Goal: Task Accomplishment & Management: Manage account settings

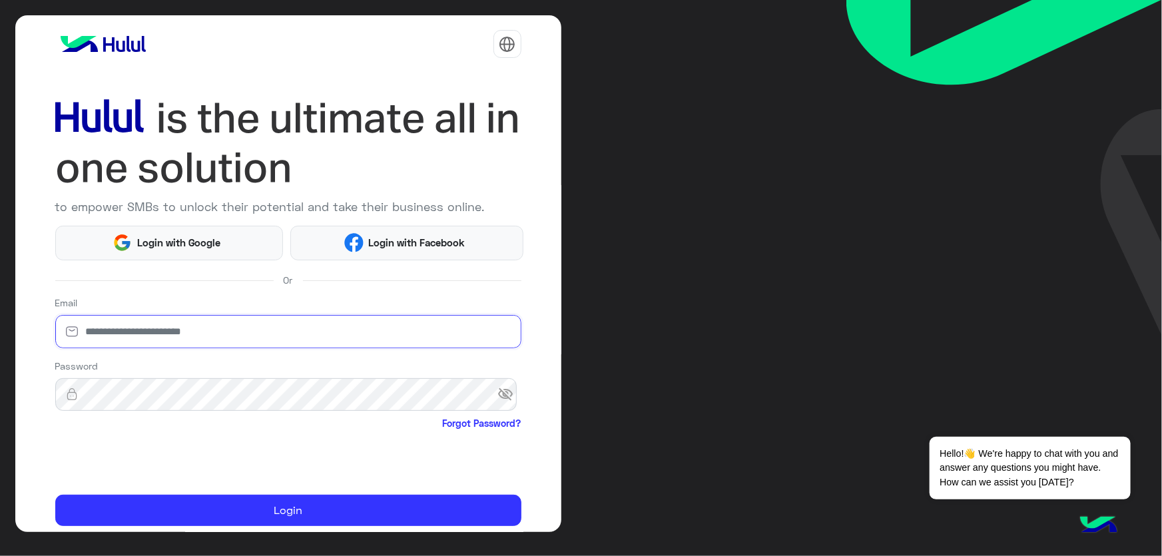
click at [178, 326] on input "email" at bounding box center [288, 331] width 466 height 33
type input "**********"
click at [165, 340] on input "**********" at bounding box center [288, 331] width 466 height 33
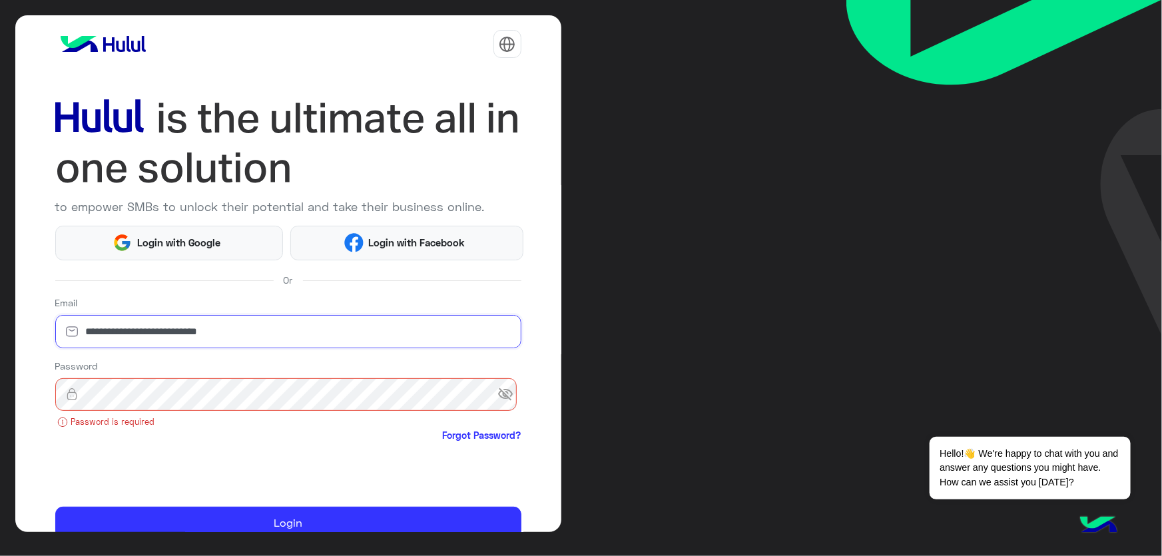
click at [165, 340] on input "**********" at bounding box center [288, 331] width 466 height 33
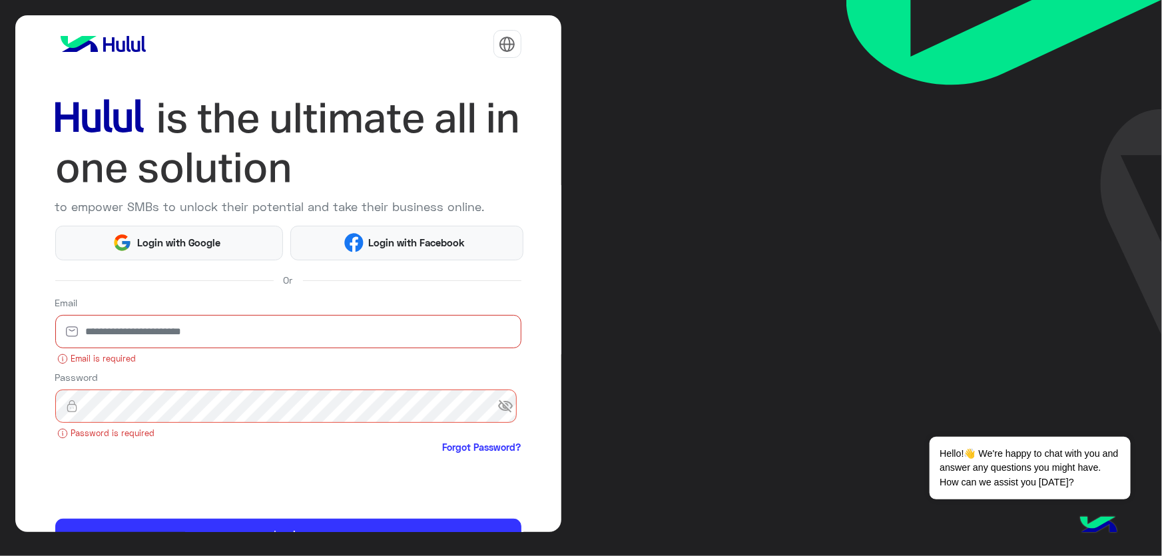
click at [174, 337] on input "email" at bounding box center [288, 331] width 466 height 33
type input "**********"
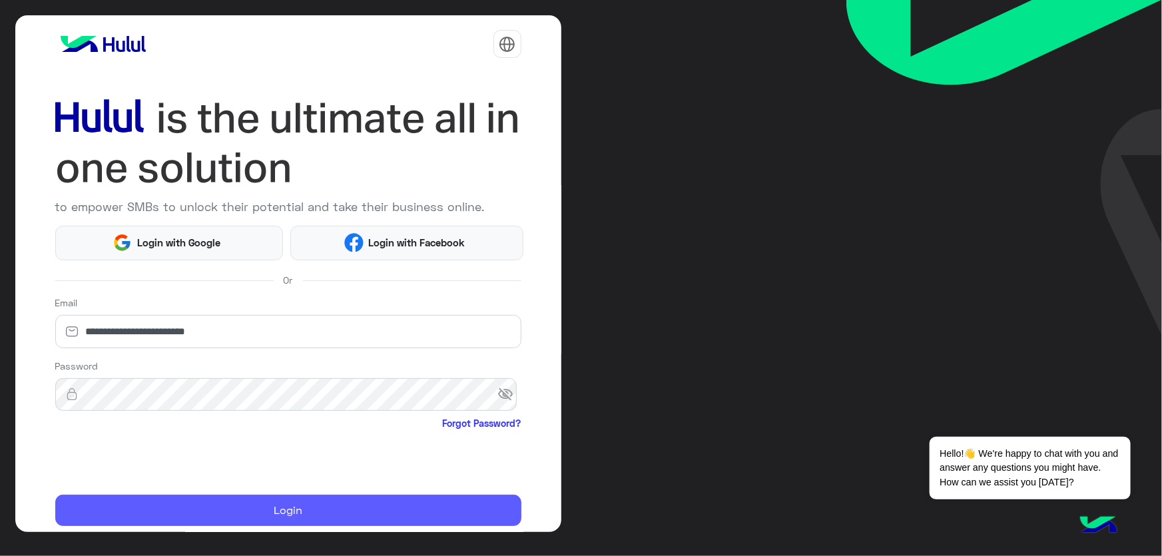
click at [228, 505] on button "Login" at bounding box center [288, 511] width 466 height 32
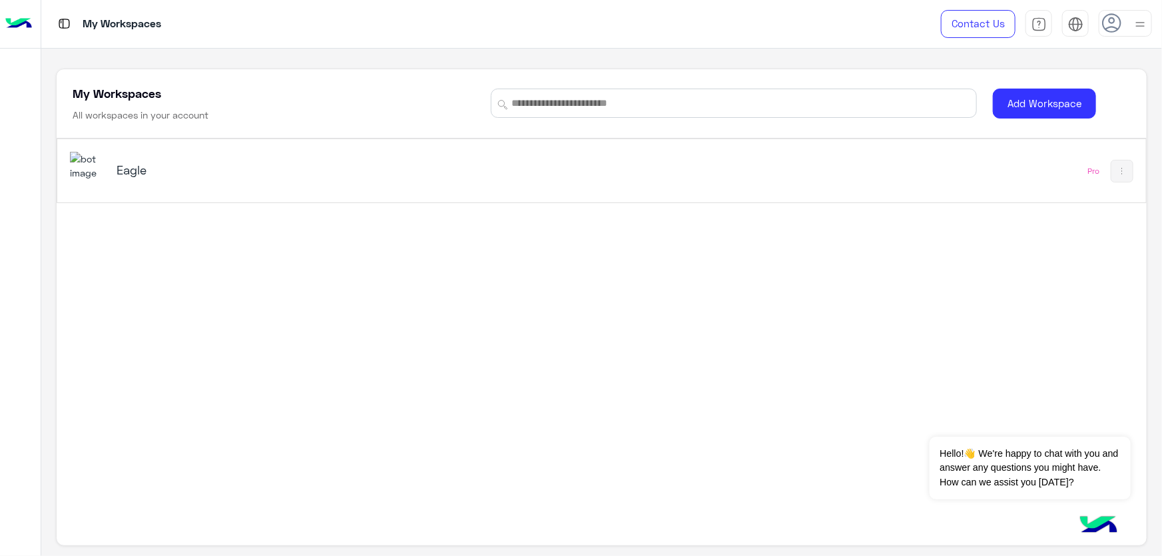
click at [246, 184] on div "Eagle" at bounding box center [389, 171] width 638 height 39
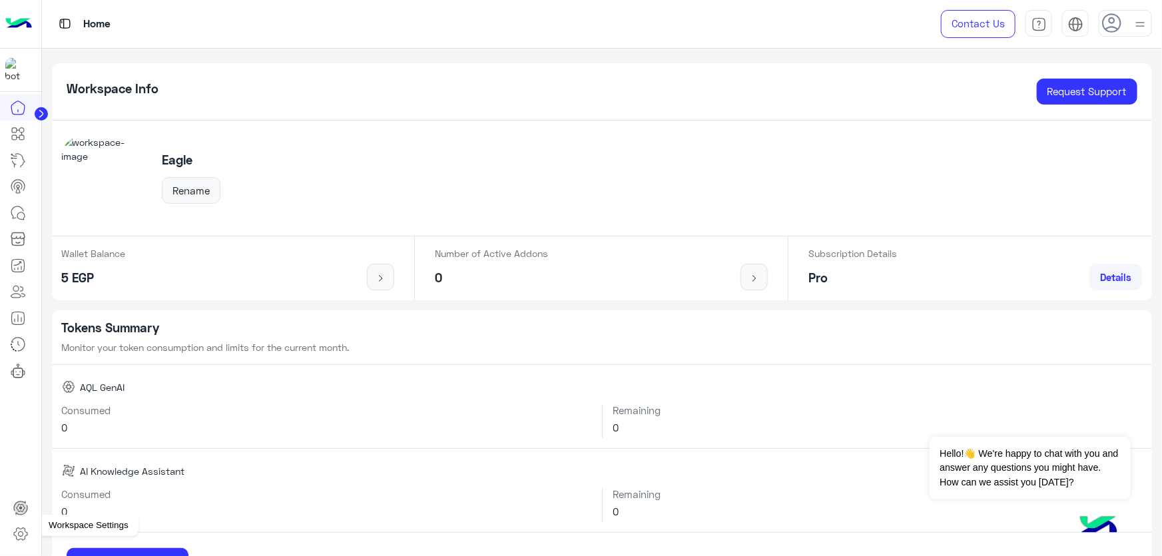
click at [25, 533] on icon at bounding box center [21, 534] width 16 height 16
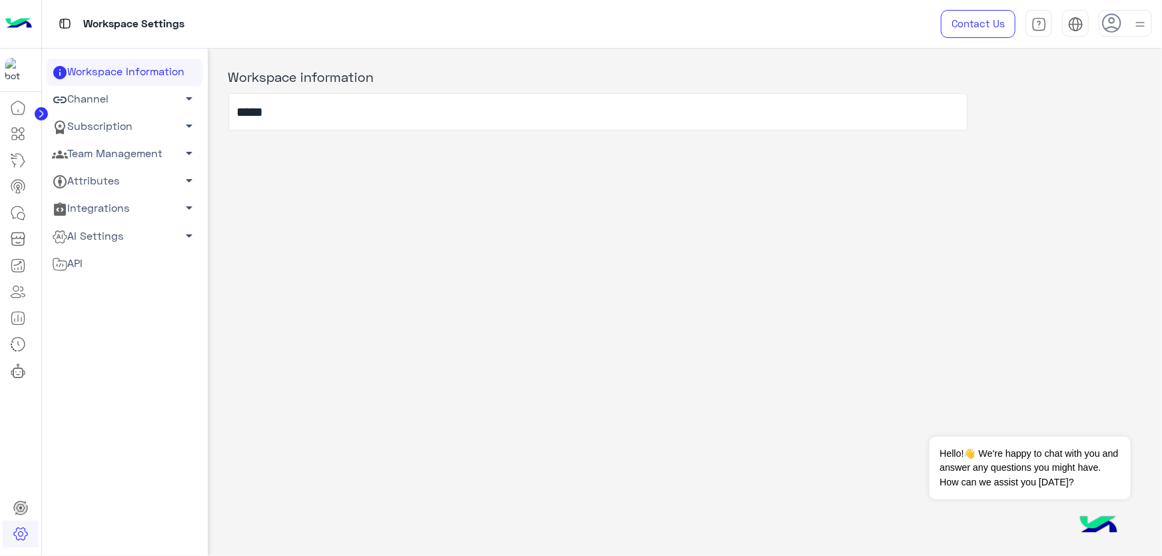
click at [119, 146] on link "Team Management arrow_drop_down" at bounding box center [125, 154] width 156 height 27
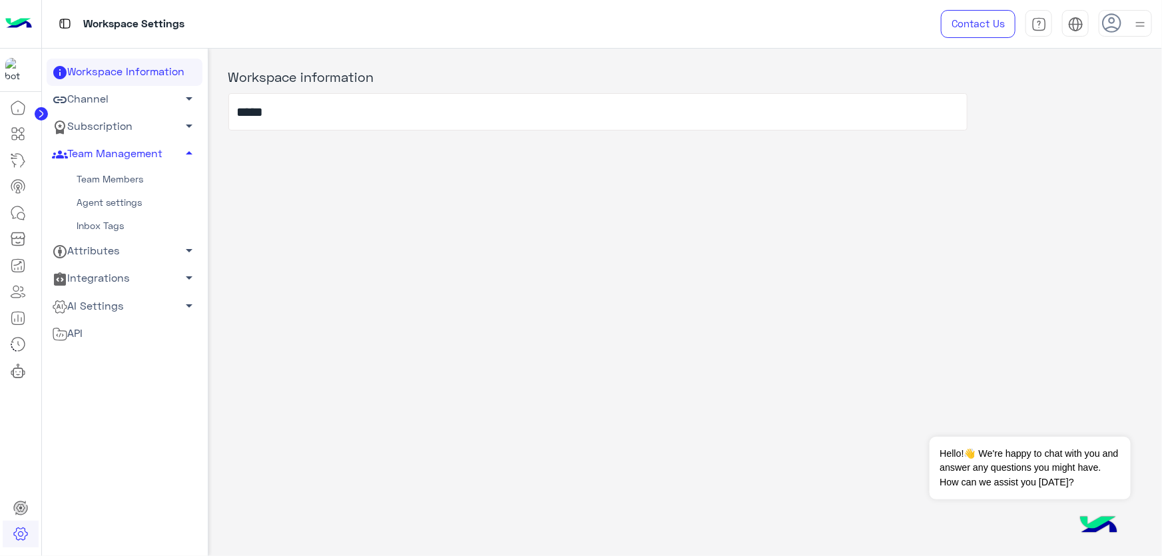
click at [107, 182] on link "Team Members" at bounding box center [125, 179] width 156 height 23
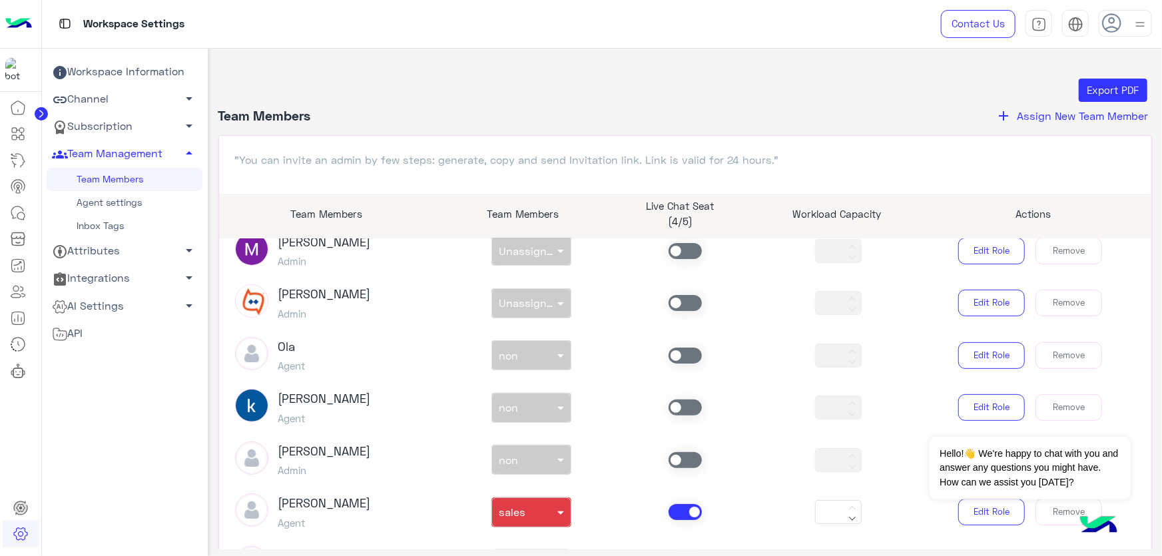
scroll to position [242, 0]
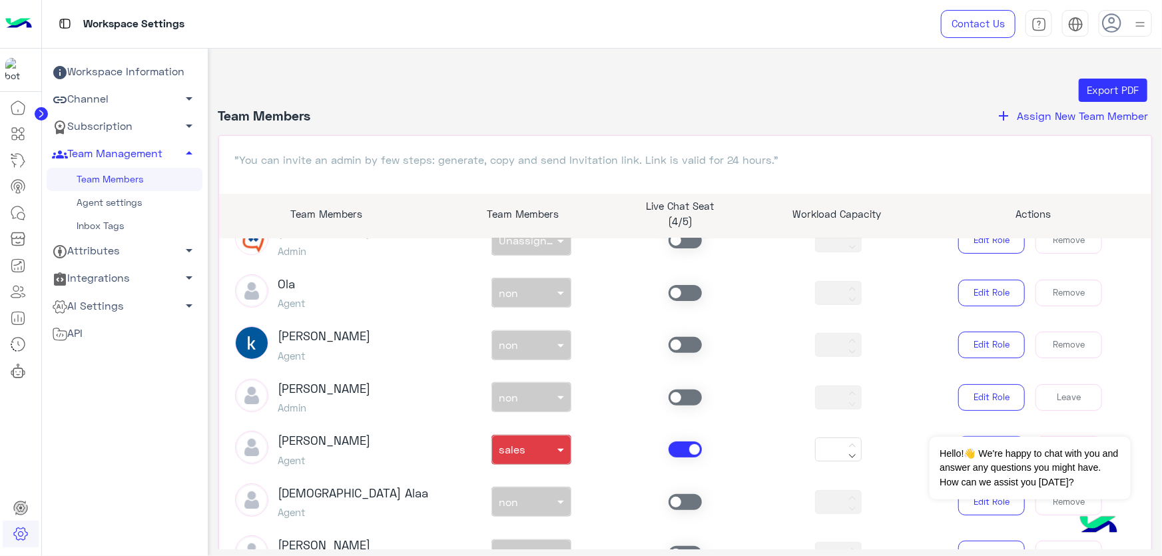
click at [674, 451] on span at bounding box center [685, 450] width 33 height 16
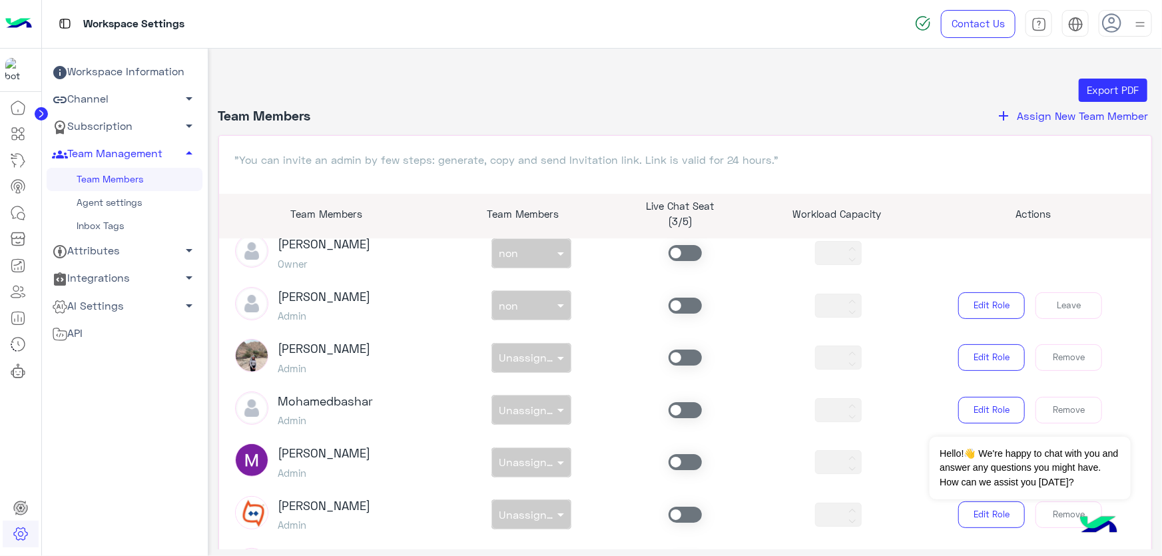
scroll to position [0, 0]
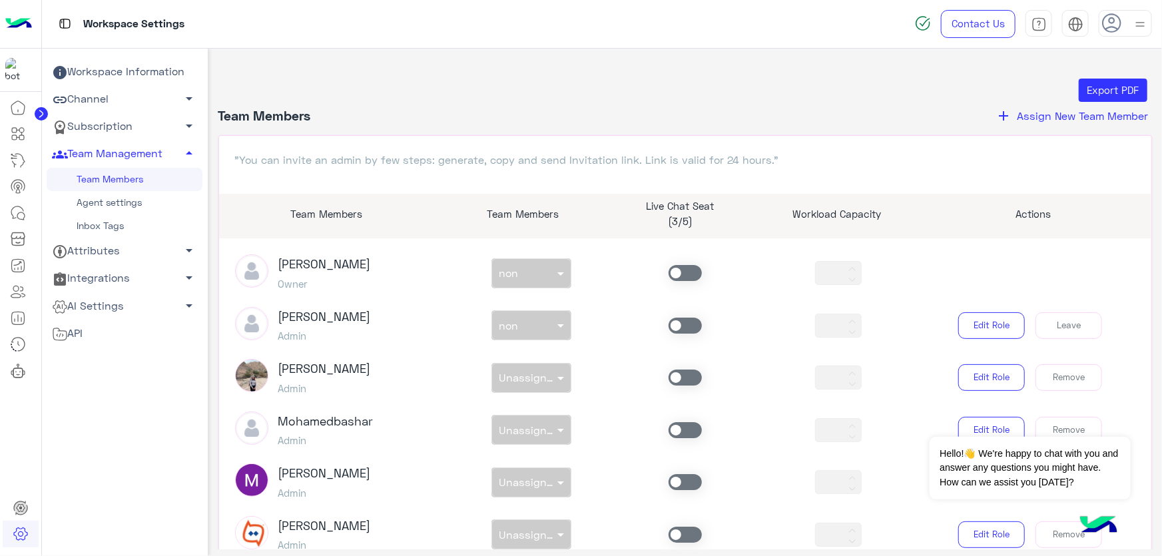
click at [683, 322] on span at bounding box center [685, 326] width 33 height 16
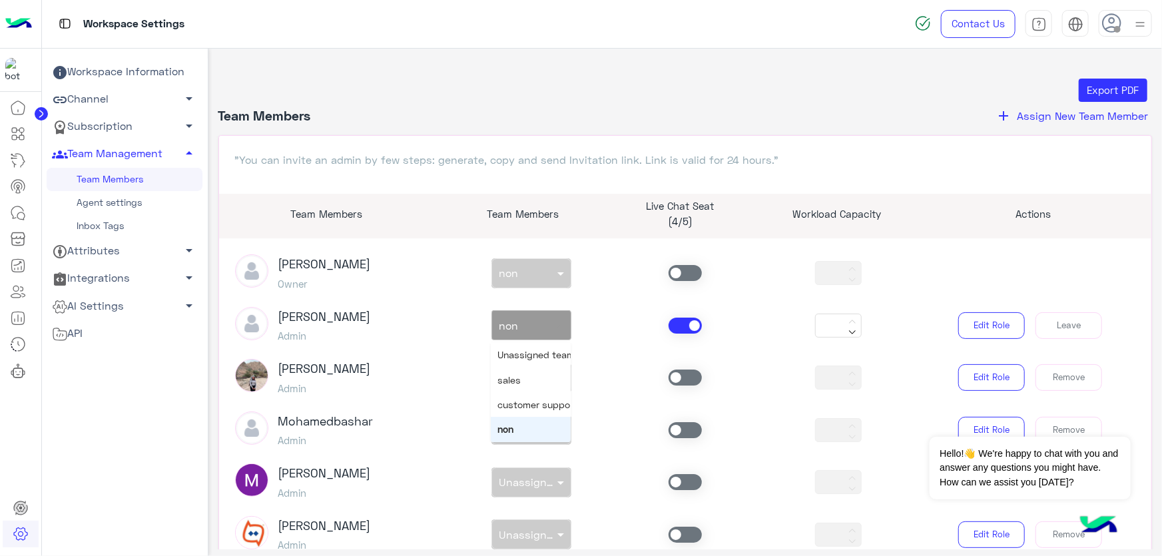
click at [504, 333] on div "non × non" at bounding box center [531, 325] width 80 height 30
click at [534, 408] on span "customer support" at bounding box center [537, 404] width 80 height 11
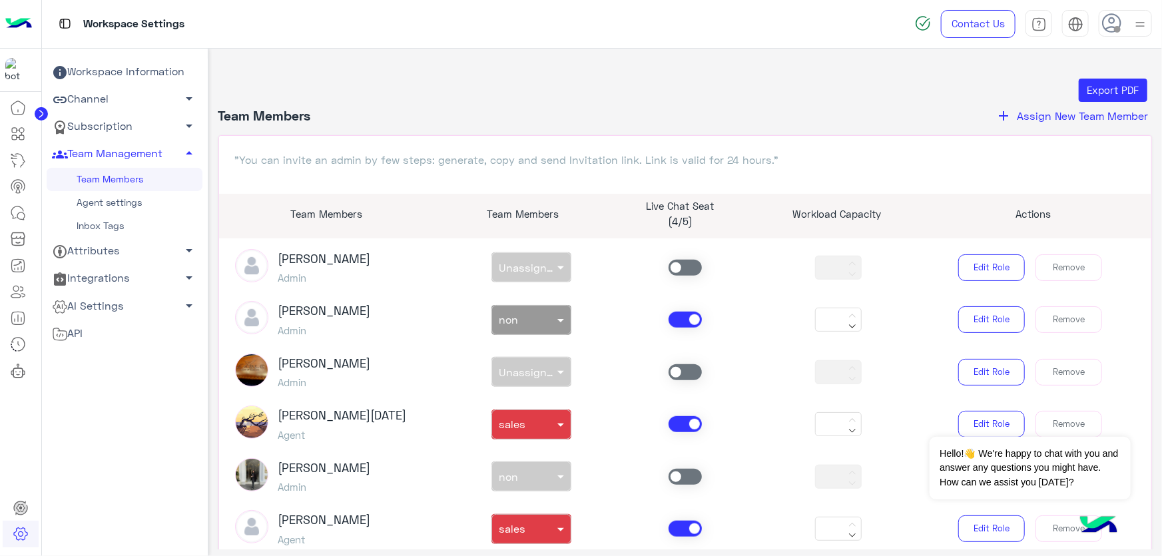
scroll to position [605, 0]
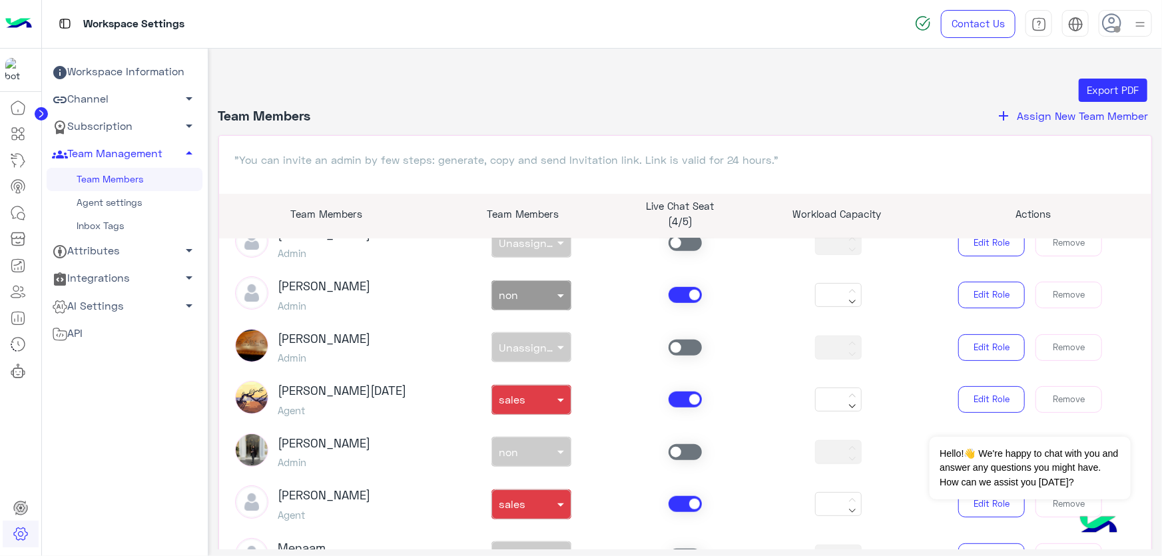
click at [678, 401] on span at bounding box center [685, 400] width 33 height 16
click at [680, 496] on span at bounding box center [685, 504] width 33 height 16
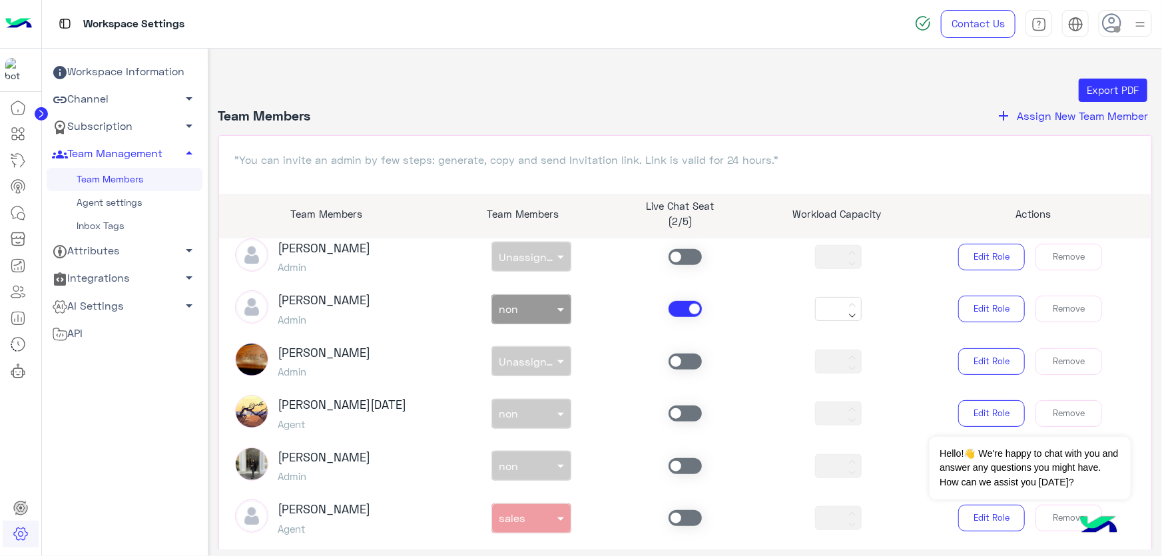
scroll to position [349, 0]
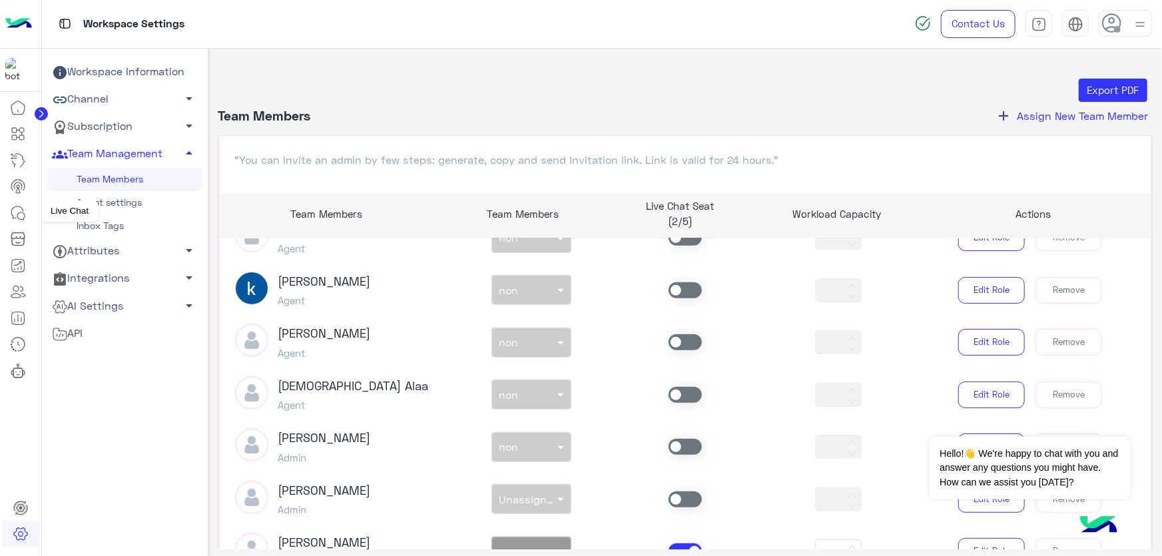
click at [19, 206] on icon at bounding box center [18, 213] width 16 height 16
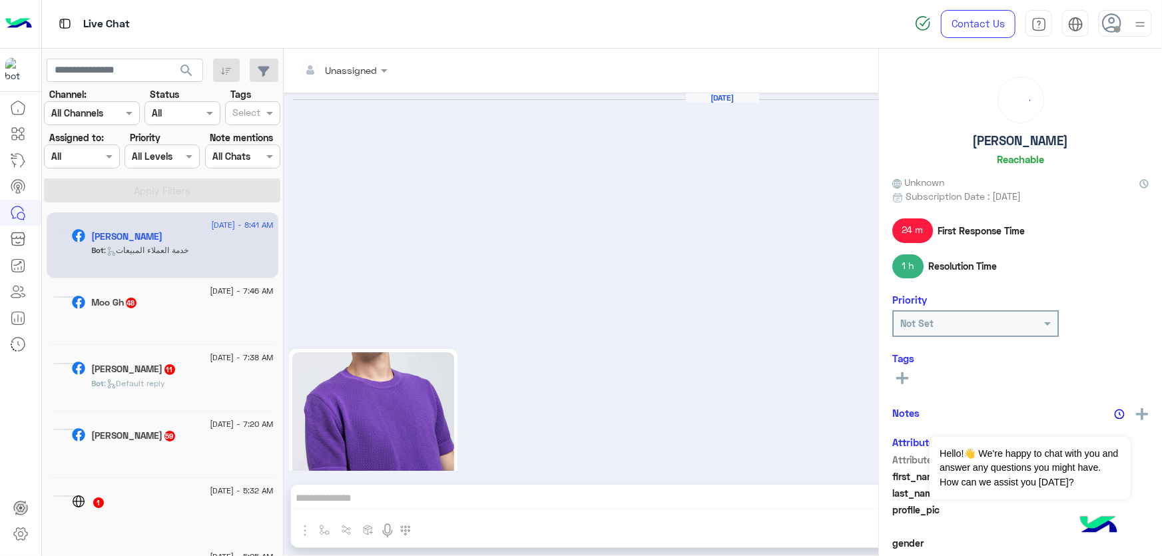
scroll to position [1665, 0]
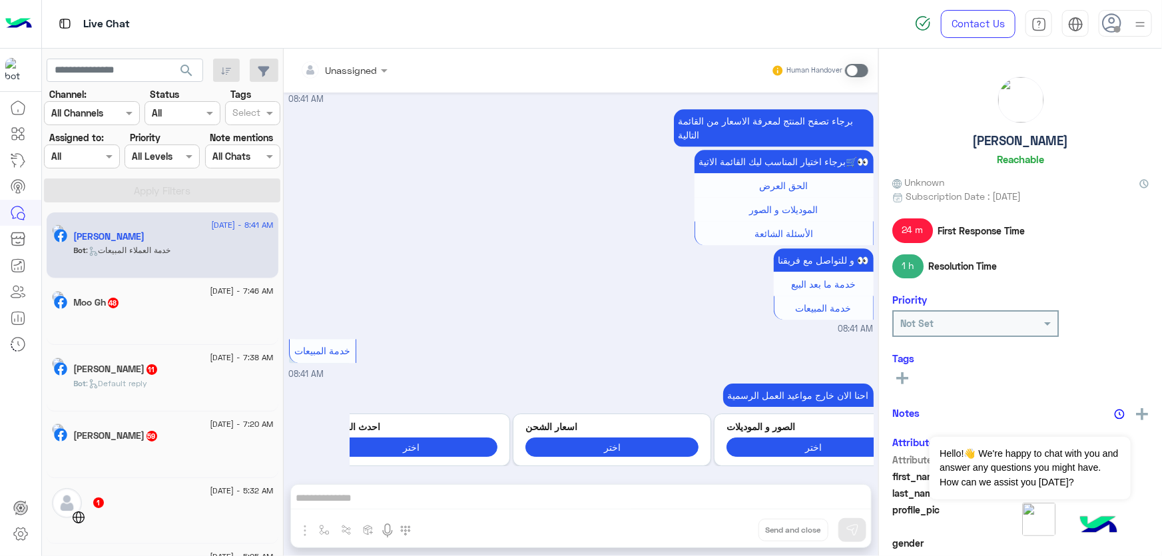
click at [1135, 16] on img at bounding box center [1140, 24] width 17 height 17
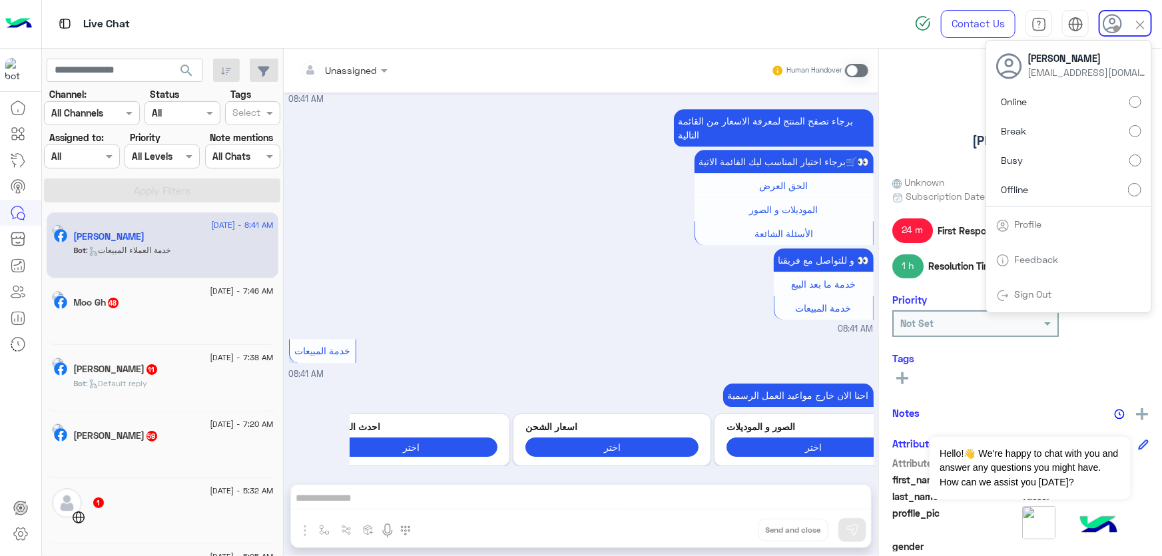
click at [1081, 105] on label "Online" at bounding box center [1068, 102] width 145 height 24
click at [86, 160] on div at bounding box center [82, 156] width 74 height 15
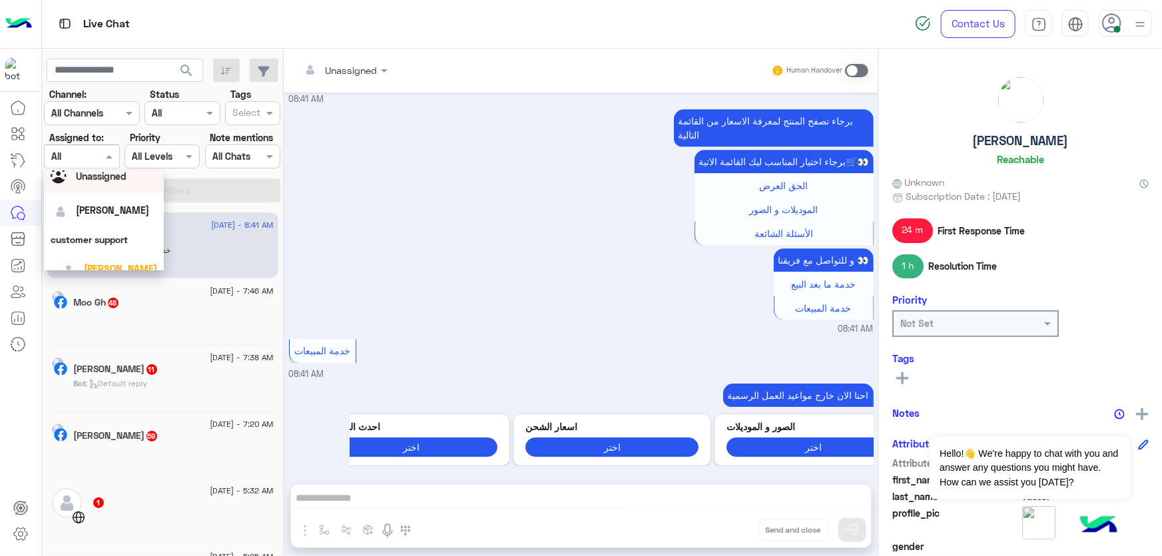
scroll to position [51, 0]
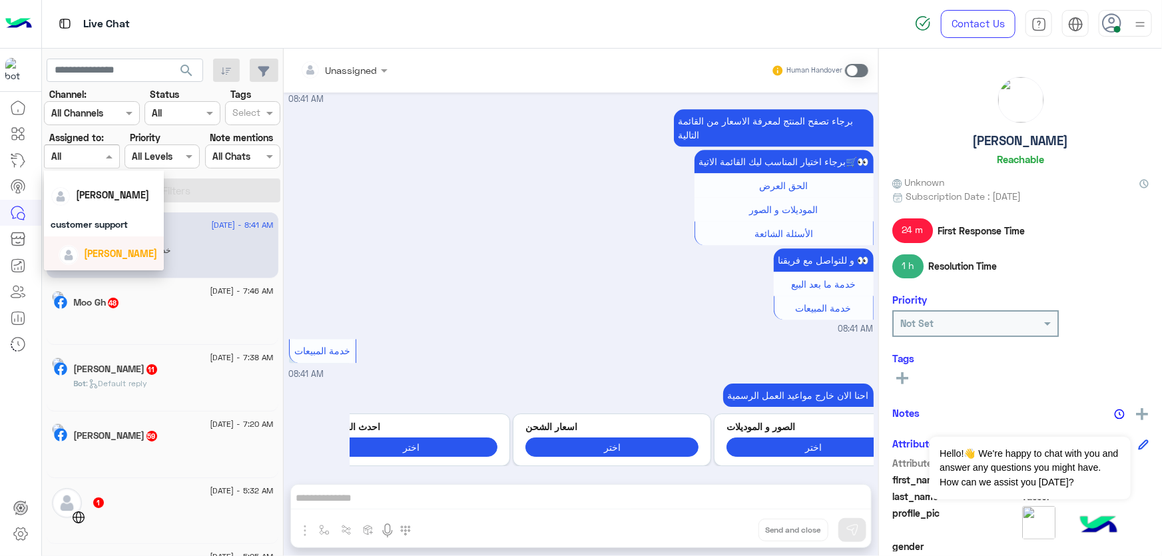
click at [107, 260] on div "[PERSON_NAME]" at bounding box center [120, 253] width 73 height 14
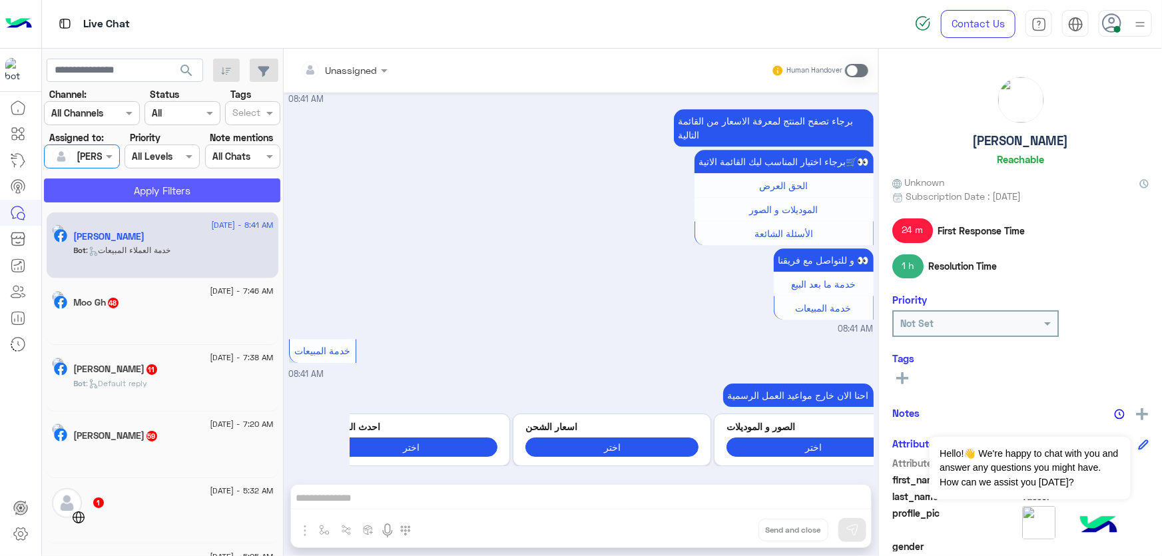
click at [166, 184] on button "Apply Filters" at bounding box center [162, 190] width 236 height 24
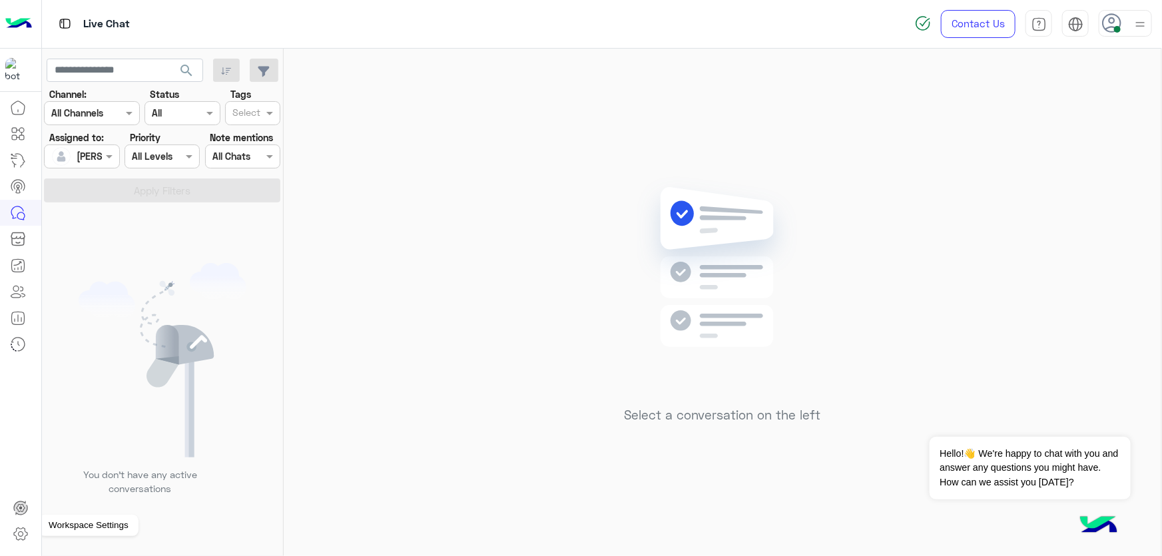
click at [25, 532] on icon at bounding box center [20, 534] width 13 height 13
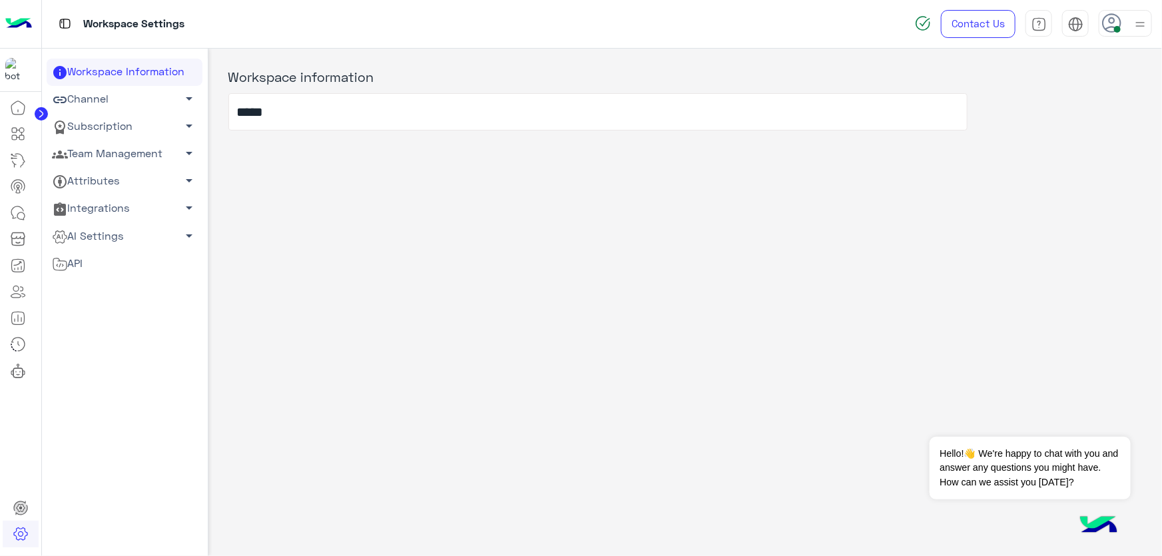
click at [110, 154] on link "Team Management arrow_drop_down" at bounding box center [125, 154] width 156 height 27
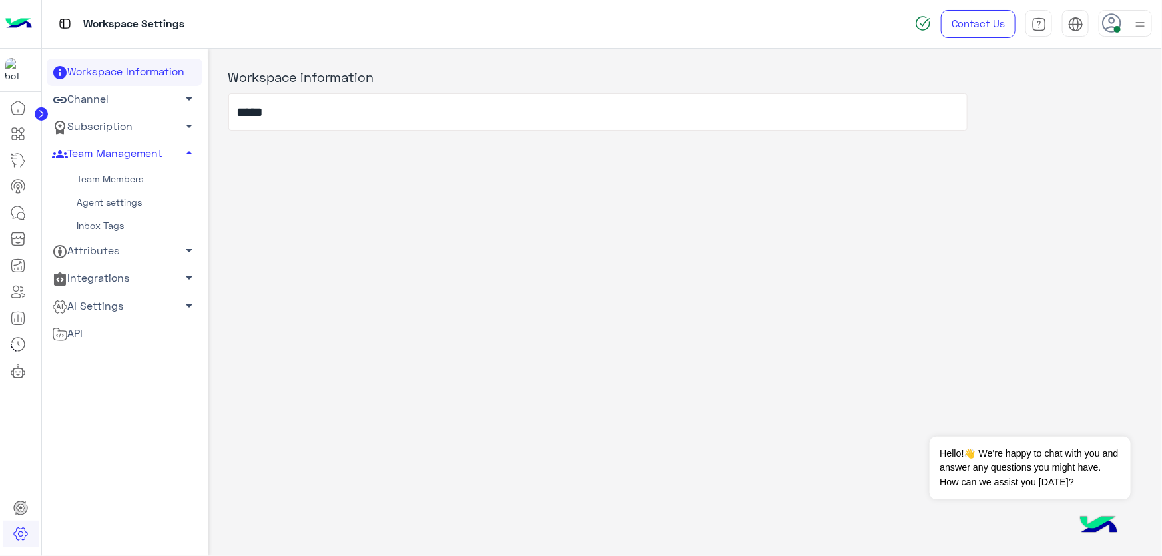
click at [123, 173] on link "Team Members" at bounding box center [125, 179] width 156 height 23
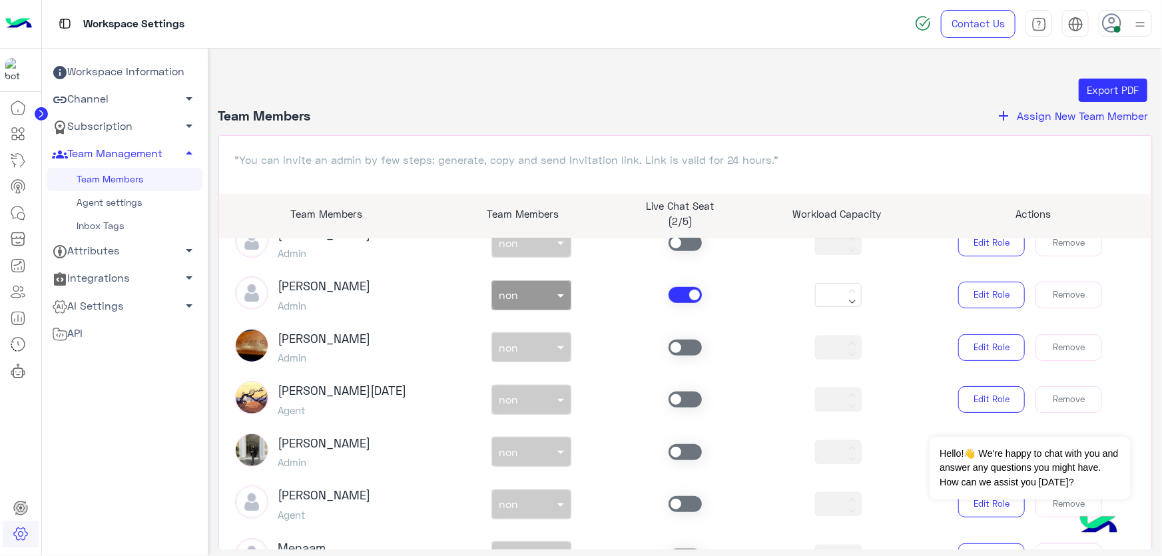
scroll to position [726, 0]
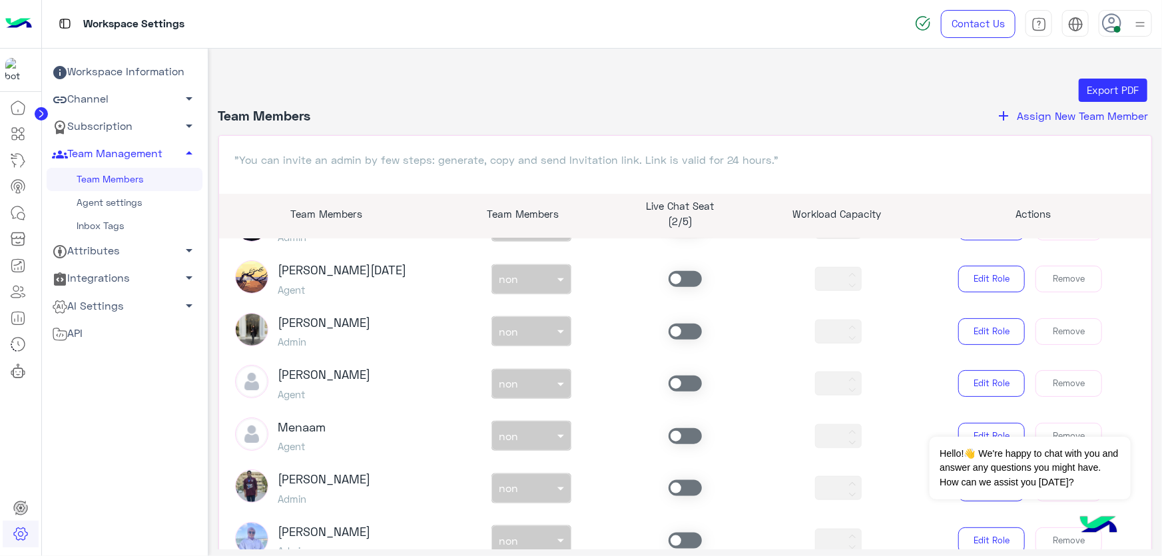
drag, startPoint x: 673, startPoint y: 378, endPoint x: 667, endPoint y: 376, distance: 6.8
click at [673, 378] on span at bounding box center [685, 384] width 33 height 16
click at [513, 387] on span "non" at bounding box center [508, 383] width 19 height 13
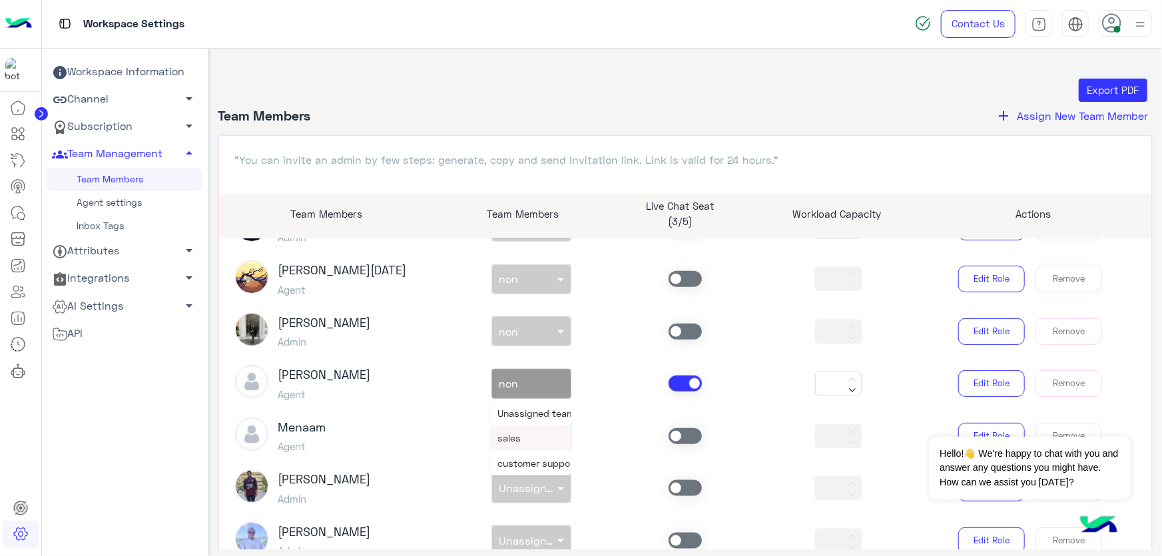
click at [512, 431] on div "sales" at bounding box center [531, 438] width 80 height 25
click at [22, 212] on icon at bounding box center [18, 213] width 16 height 16
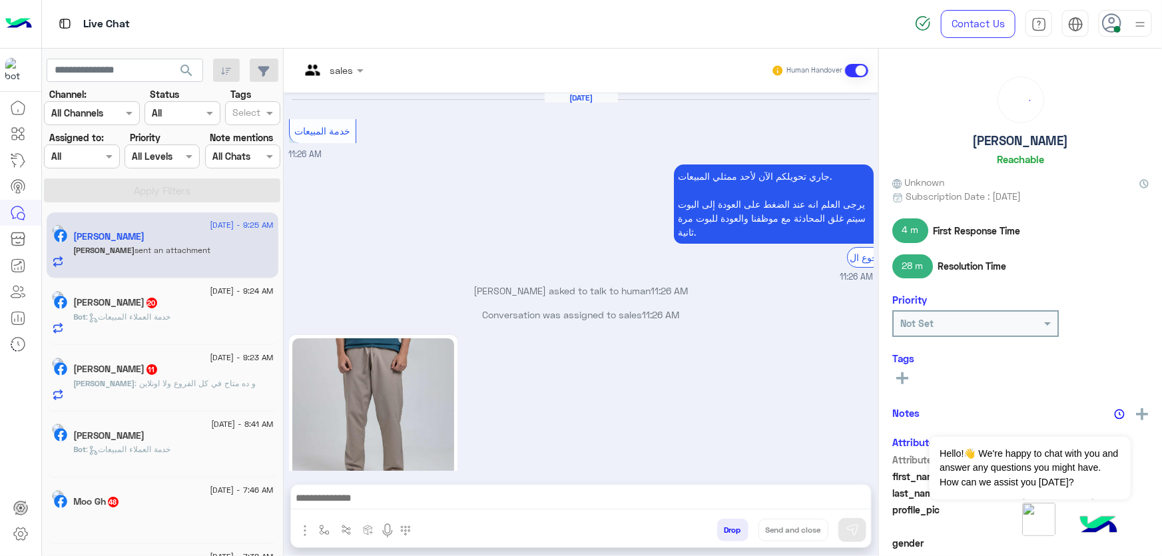
scroll to position [1382, 0]
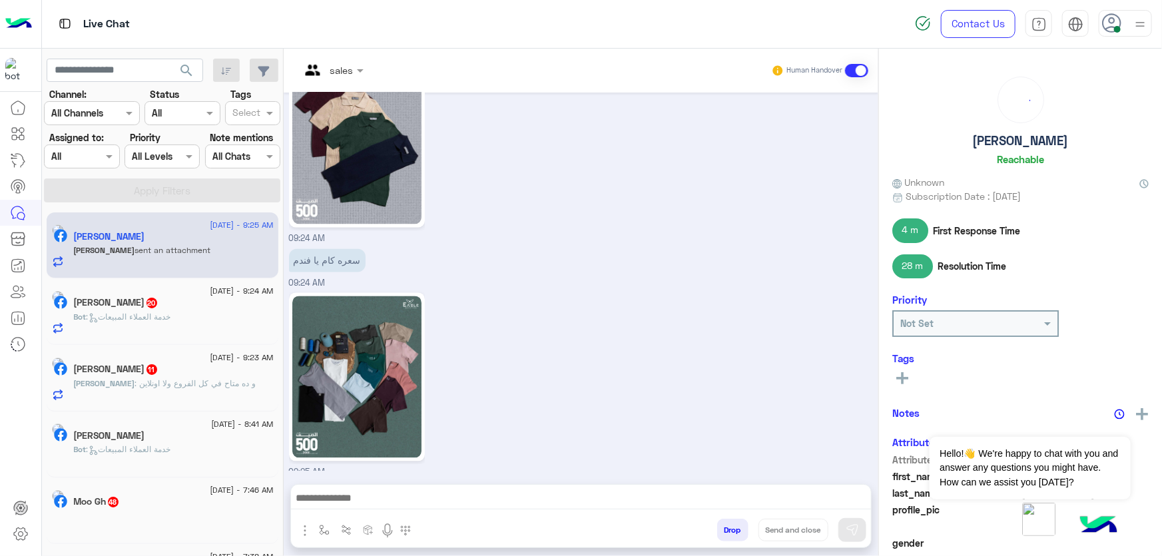
click at [85, 158] on div at bounding box center [82, 156] width 74 height 15
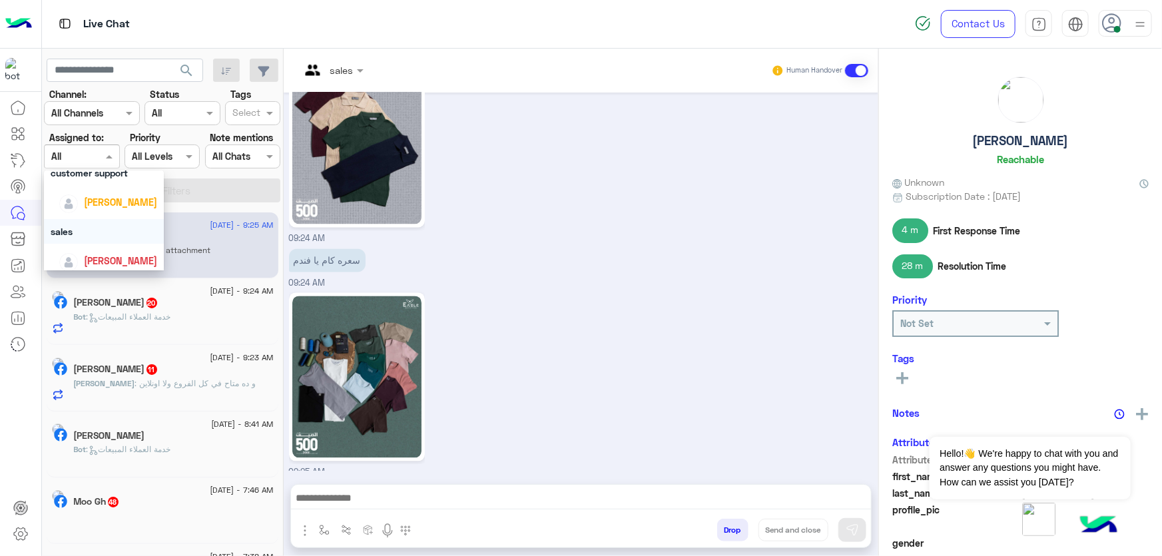
scroll to position [109, 0]
click at [113, 199] on span "[PERSON_NAME]" at bounding box center [120, 195] width 73 height 11
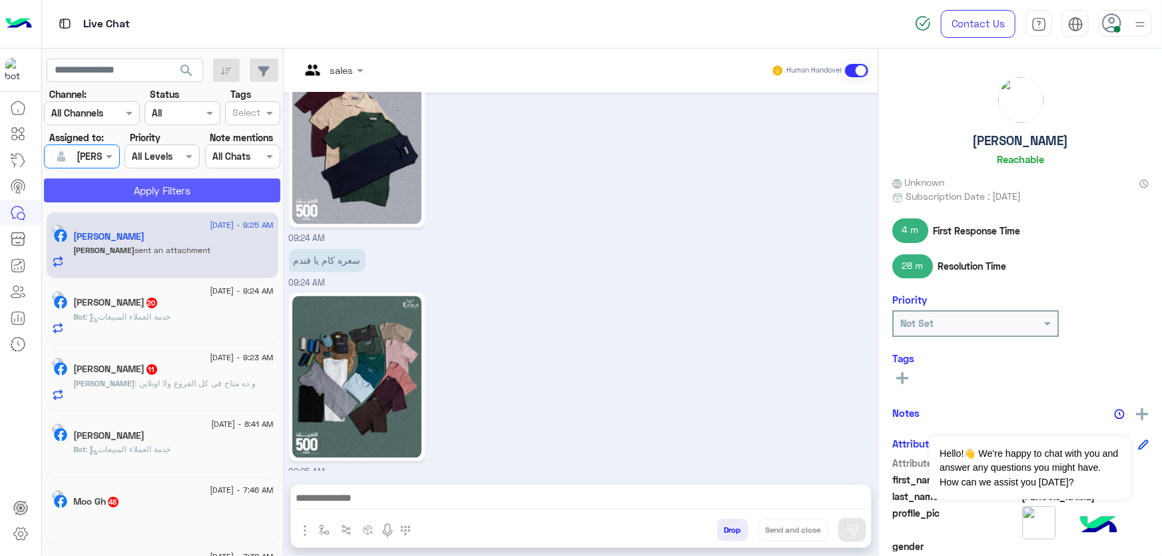
click at [182, 191] on button "Apply Filters" at bounding box center [162, 190] width 236 height 24
